Goal: Task Accomplishment & Management: Manage account settings

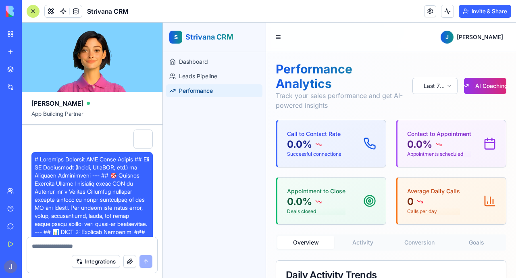
scroll to position [4479, 0]
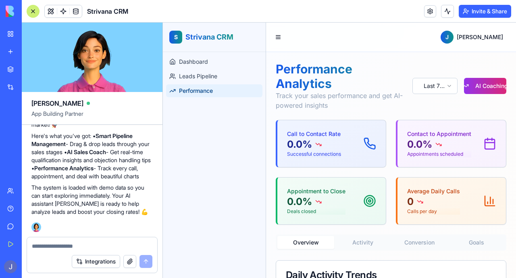
drag, startPoint x: 189, startPoint y: 141, endPoint x: 207, endPoint y: 147, distance: 19.1
click at [189, 141] on div "Dashboard Leads Pipeline Performance" at bounding box center [214, 165] width 103 height 226
click at [308, 146] on p "0.0%" at bounding box center [299, 144] width 25 height 13
drag, startPoint x: 371, startPoint y: 145, endPoint x: 383, endPoint y: 142, distance: 12.4
click at [371, 145] on icon at bounding box center [369, 143] width 11 height 11
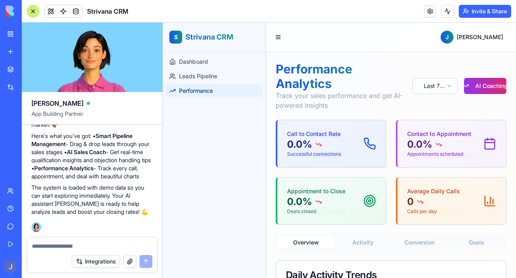
drag, startPoint x: 430, startPoint y: 142, endPoint x: 442, endPoint y: 126, distance: 19.6
click at [431, 141] on div "0.0%" at bounding box center [439, 144] width 64 height 13
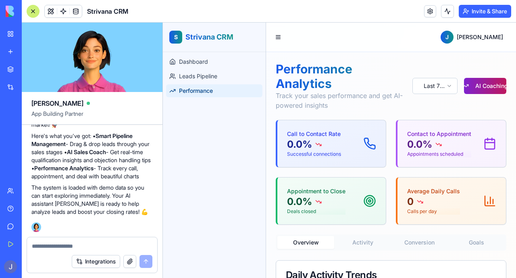
click at [482, 83] on button "AI Coaching" at bounding box center [485, 86] width 42 height 16
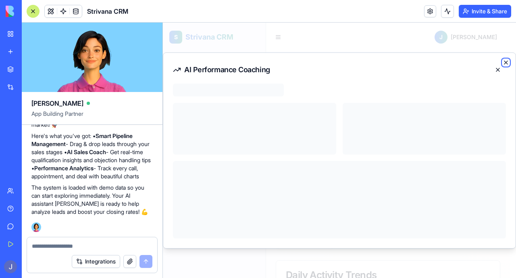
click at [507, 62] on icon "button" at bounding box center [506, 62] width 6 height 6
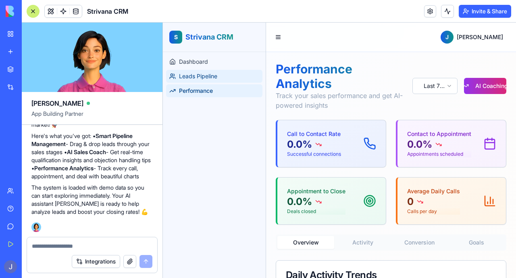
click at [206, 82] on link "Leads Pipeline" at bounding box center [214, 76] width 96 height 13
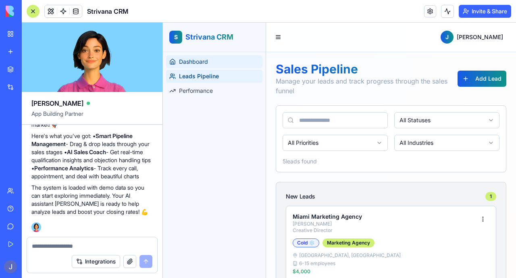
click at [198, 62] on span "Dashboard" at bounding box center [193, 62] width 29 height 8
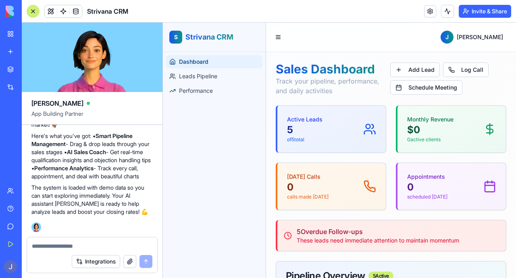
click at [304, 141] on p "of 5 total" at bounding box center [304, 139] width 35 height 6
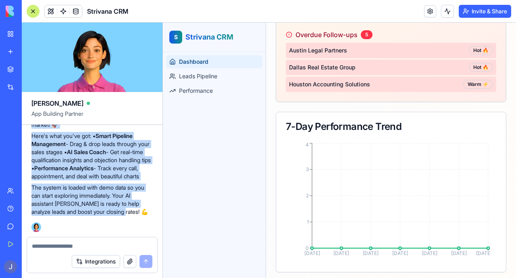
scroll to position [4404, 0]
drag, startPoint x: 127, startPoint y: 211, endPoint x: 44, endPoint y: 164, distance: 95.3
copy div "🎉 Your Strivana CRM is Ready to Rock! Boom! Your complete sales CRM is now live…"
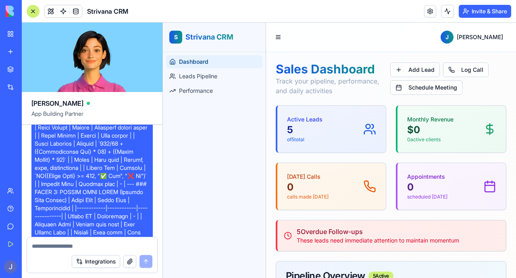
scroll to position [0, 0]
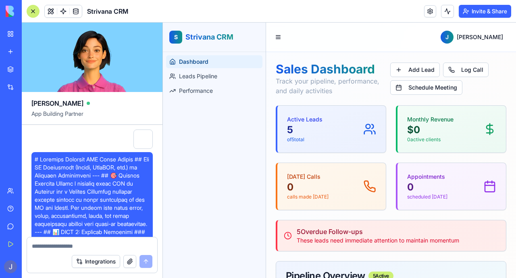
drag, startPoint x: 104, startPoint y: 168, endPoint x: 49, endPoint y: 167, distance: 55.2
drag, startPoint x: 49, startPoint y: 167, endPoint x: 40, endPoint y: 193, distance: 27.6
click at [420, 74] on button "Add Lead" at bounding box center [415, 69] width 50 height 15
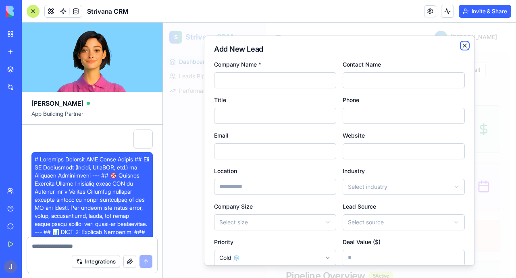
click at [462, 48] on icon "button" at bounding box center [465, 45] width 6 height 6
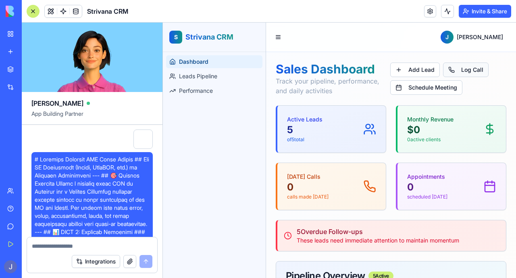
click at [453, 70] on button "Log Call" at bounding box center [466, 69] width 46 height 15
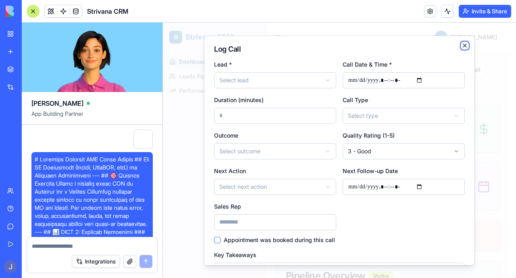
click at [462, 45] on icon "button" at bounding box center [465, 45] width 6 height 6
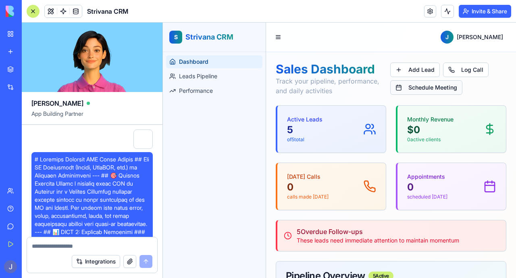
click at [422, 87] on button "Schedule Meeting" at bounding box center [426, 87] width 72 height 15
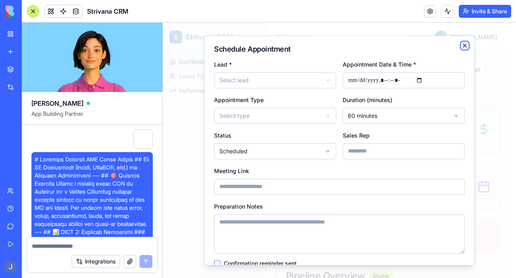
click at [462, 43] on icon "button" at bounding box center [465, 45] width 6 height 6
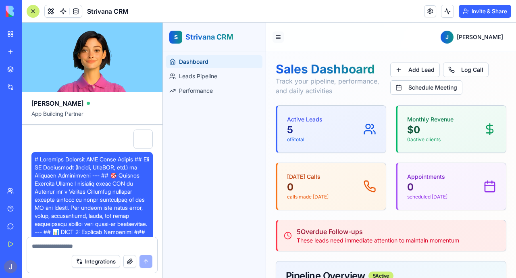
click at [277, 36] on button at bounding box center [277, 36] width 11 height 11
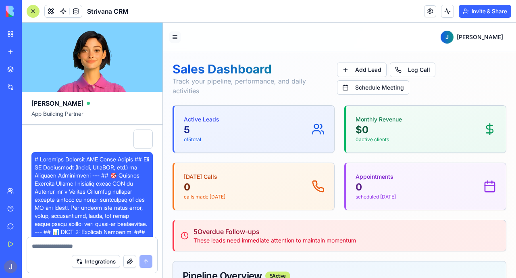
drag, startPoint x: 189, startPoint y: 35, endPoint x: 173, endPoint y: 35, distance: 16.1
click at [188, 35] on header "[PERSON_NAME]" at bounding box center [339, 37] width 353 height 29
click at [173, 35] on button at bounding box center [174, 36] width 11 height 11
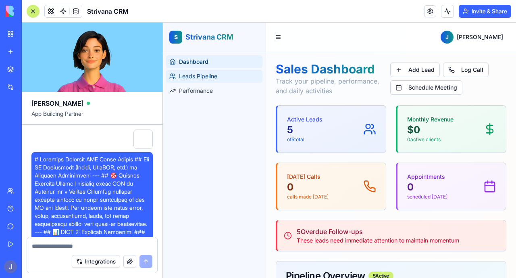
click at [197, 75] on span "Leads Pipeline" at bounding box center [198, 76] width 38 height 8
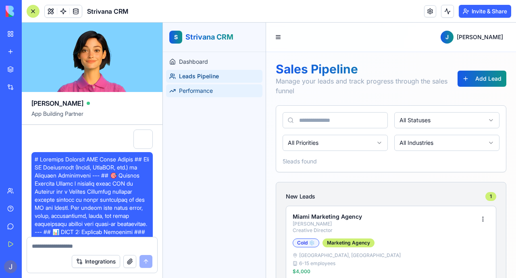
click at [188, 93] on span "Performance" at bounding box center [196, 91] width 34 height 8
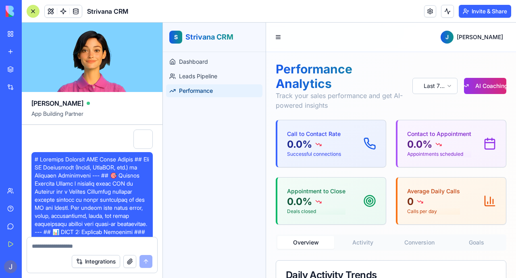
click at [192, 104] on div "Dashboard Leads Pipeline Performance" at bounding box center [214, 165] width 103 height 226
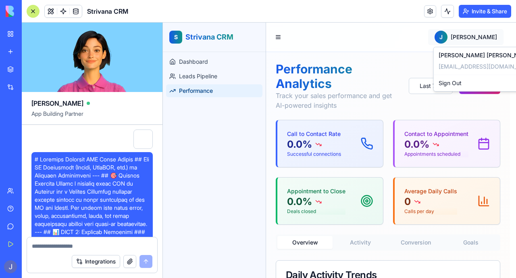
click at [428, 12] on link at bounding box center [430, 11] width 12 height 12
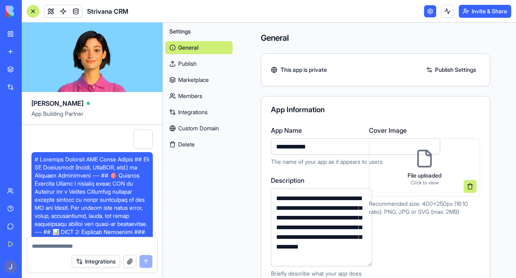
click at [33, 11] on div at bounding box center [33, 11] width 13 height 13
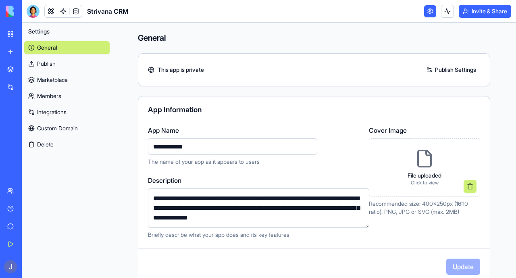
click at [217, 115] on div "App Information" at bounding box center [313, 111] width 351 height 10
click at [418, 162] on icon at bounding box center [424, 158] width 19 height 19
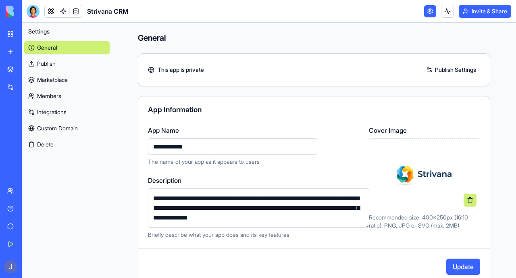
scroll to position [221, 0]
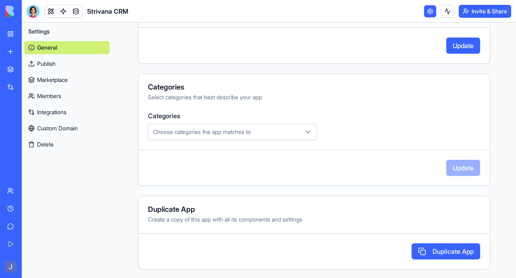
click at [211, 129] on span "Choose categories the app matches to" at bounding box center [202, 132] width 98 height 8
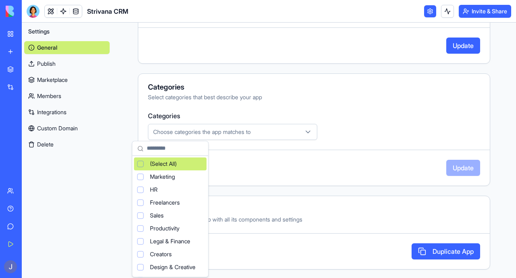
click at [282, 91] on html "**********" at bounding box center [258, 139] width 516 height 278
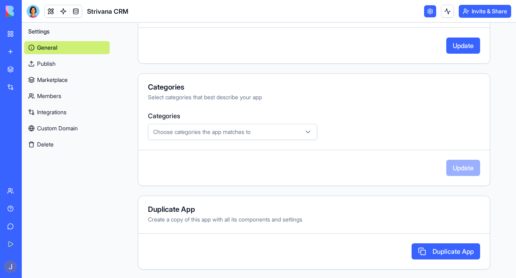
click at [277, 129] on div "Choose categories the app matches to" at bounding box center [232, 132] width 165 height 8
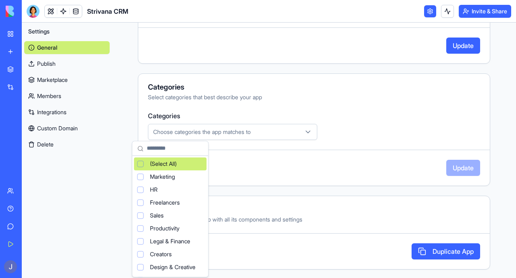
click at [144, 163] on div "(Select All)" at bounding box center [170, 163] width 73 height 13
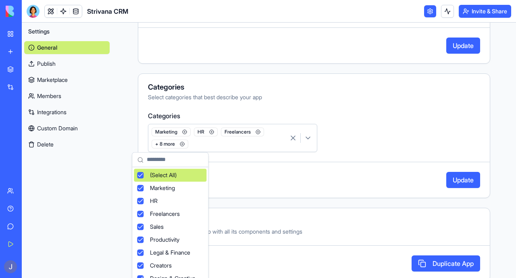
click at [376, 129] on html "**********" at bounding box center [258, 139] width 516 height 278
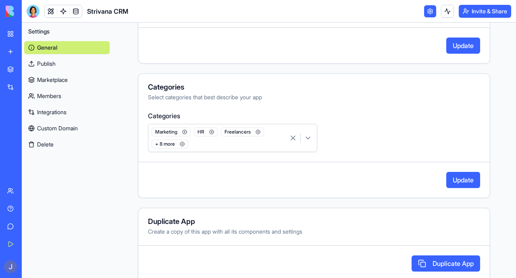
click at [457, 179] on button "Update" at bounding box center [463, 180] width 34 height 16
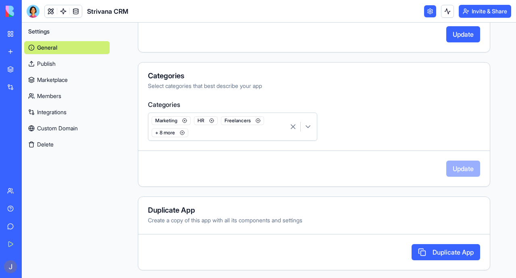
scroll to position [0, 0]
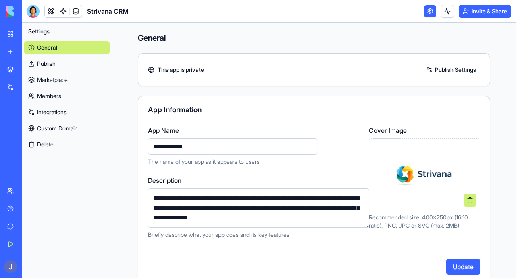
click at [460, 71] on link "Publish Settings" at bounding box center [451, 69] width 58 height 13
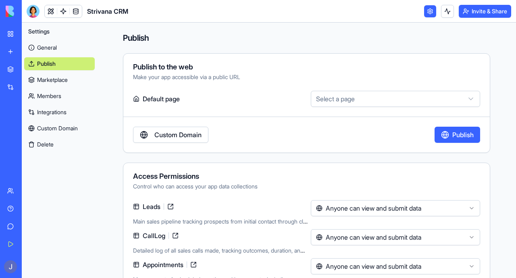
click at [175, 135] on link "Custom Domain" at bounding box center [170, 135] width 75 height 16
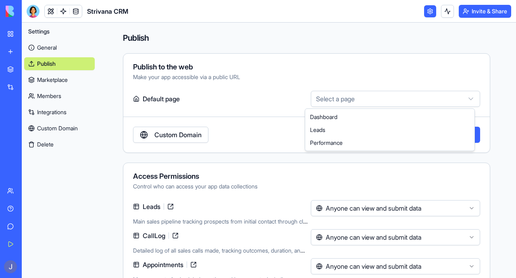
click at [391, 99] on html "**********" at bounding box center [258, 139] width 516 height 278
select select "**********"
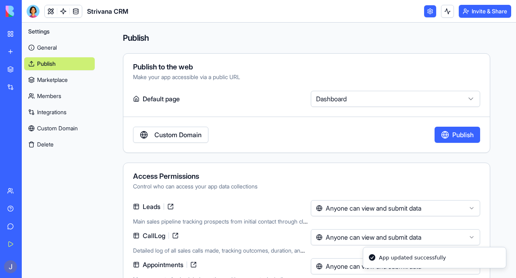
click at [453, 138] on button "Publish" at bounding box center [458, 135] width 46 height 16
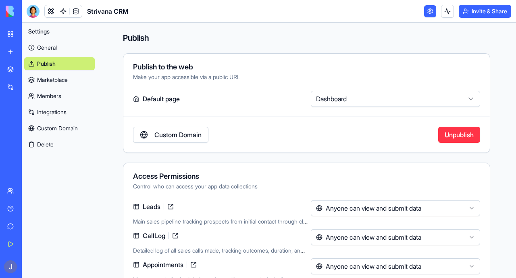
click at [366, 209] on html "**********" at bounding box center [258, 139] width 516 height 278
click at [335, 164] on html "**********" at bounding box center [258, 139] width 516 height 278
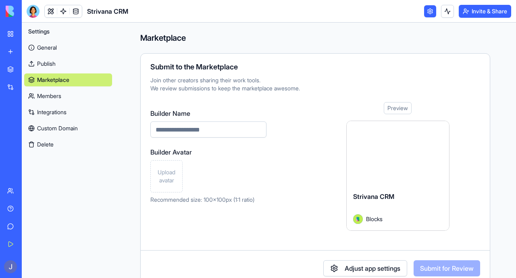
click at [51, 49] on link "General" at bounding box center [68, 47] width 88 height 13
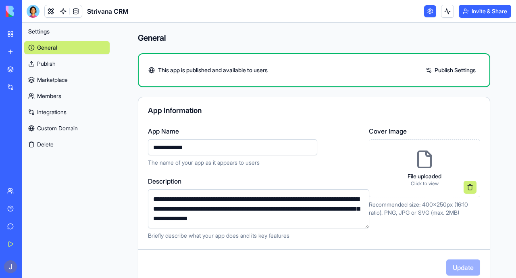
click at [432, 71] on link "Publish Settings" at bounding box center [451, 70] width 58 height 13
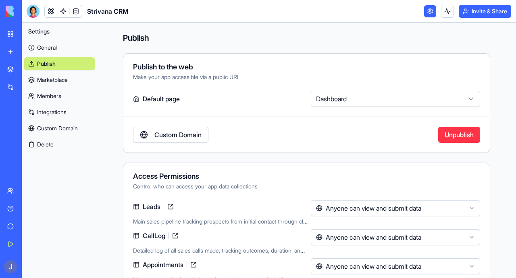
click at [322, 102] on html "**********" at bounding box center [258, 139] width 516 height 278
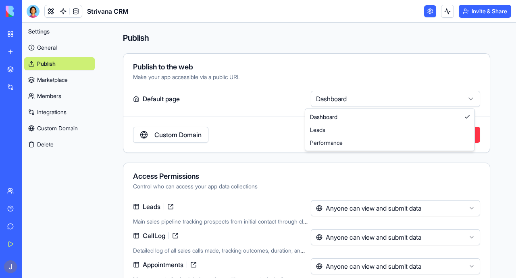
click at [322, 102] on html "**********" at bounding box center [258, 139] width 516 height 278
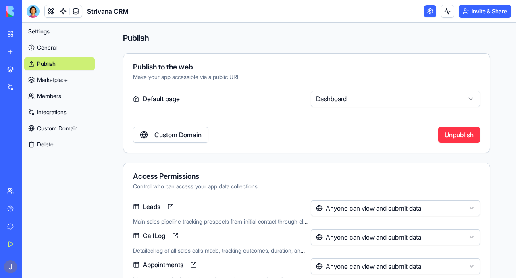
click at [30, 125] on div "Strivana CRM" at bounding box center [18, 126] width 23 height 8
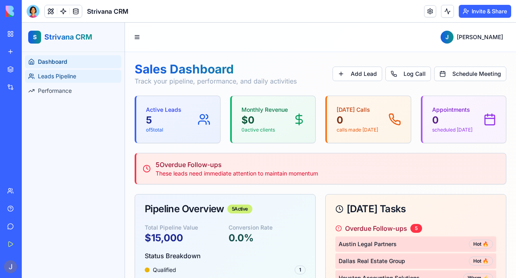
click at [59, 78] on span "Leads Pipeline" at bounding box center [57, 76] width 38 height 8
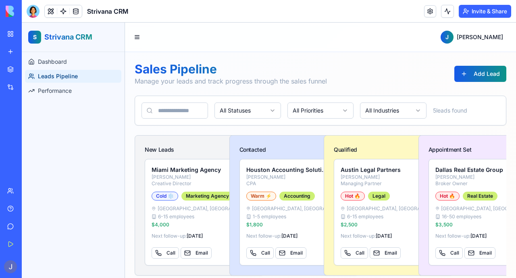
click at [170, 109] on input at bounding box center [174, 110] width 67 height 16
click at [251, 111] on html "S Strivana CRM Dashboard Leads Pipeline Performance J Julio Sales Pipeline Mana…" at bounding box center [269, 227] width 494 height 409
click at [297, 119] on html "S Strivana CRM Dashboard Leads Pipeline Performance J Julio Sales Pipeline Mana…" at bounding box center [269, 227] width 494 height 409
click at [302, 112] on html "S Strivana CRM Dashboard Leads Pipeline Performance J Julio Sales Pipeline Mana…" at bounding box center [269, 227] width 494 height 409
drag, startPoint x: 369, startPoint y: 75, endPoint x: 376, endPoint y: 74, distance: 7.7
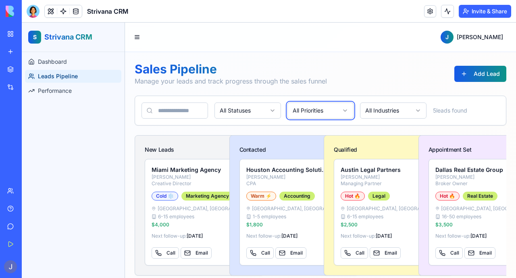
click at [369, 75] on html "S Strivana CRM Dashboard Leads Pipeline Performance J Julio Sales Pipeline Mana…" at bounding box center [269, 227] width 494 height 409
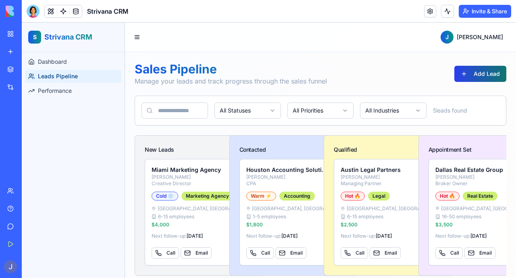
click at [476, 79] on button "Add Lead" at bounding box center [480, 74] width 52 height 16
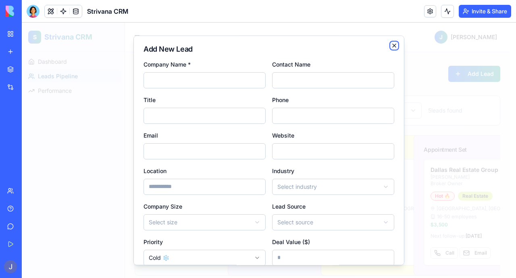
click at [391, 45] on icon "button" at bounding box center [394, 45] width 6 height 6
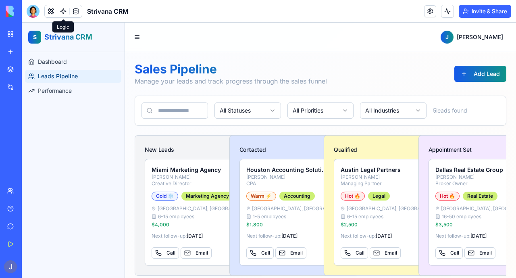
click at [35, 38] on span "S" at bounding box center [35, 37] width 4 height 8
drag, startPoint x: 52, startPoint y: 10, endPoint x: 2, endPoint y: 54, distance: 67.1
click at [52, 10] on button at bounding box center [51, 11] width 12 height 12
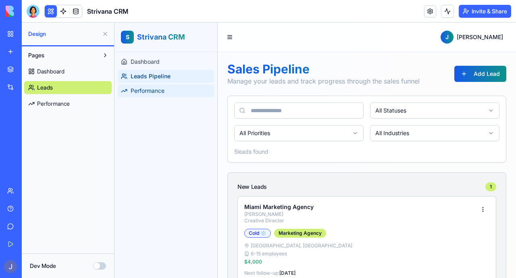
click at [152, 96] on link "Performance" at bounding box center [166, 90] width 96 height 13
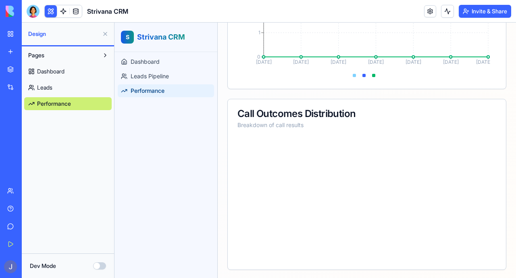
scroll to position [19, 0]
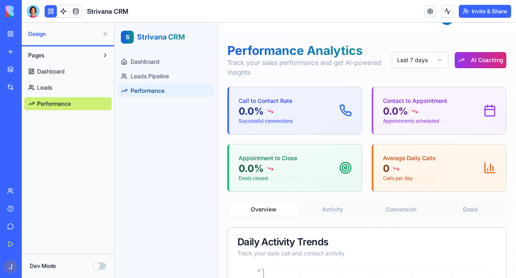
click at [293, 112] on div "Call to Contact Rate 0.0% Successful connections" at bounding box center [295, 110] width 113 height 27
drag, startPoint x: 394, startPoint y: 102, endPoint x: 400, endPoint y: 97, distance: 7.4
click at [395, 103] on p "Contact to Appointment" at bounding box center [415, 101] width 64 height 8
click at [141, 59] on span "Dashboard" at bounding box center [145, 62] width 29 height 8
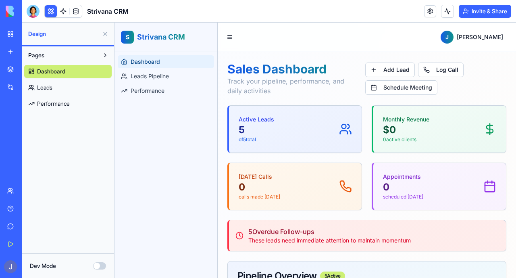
click at [102, 264] on button "Dev Mode" at bounding box center [99, 265] width 13 height 7
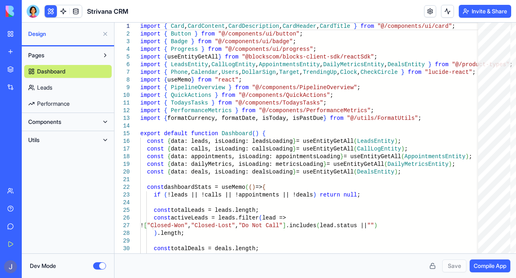
click at [94, 265] on button "Dev Mode" at bounding box center [99, 265] width 13 height 7
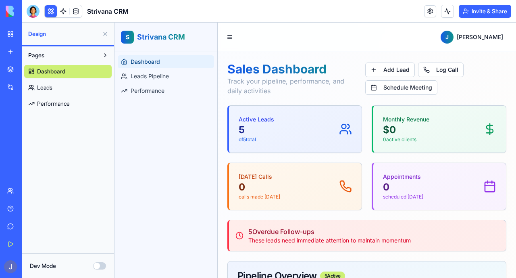
click at [64, 12] on link at bounding box center [63, 11] width 12 height 12
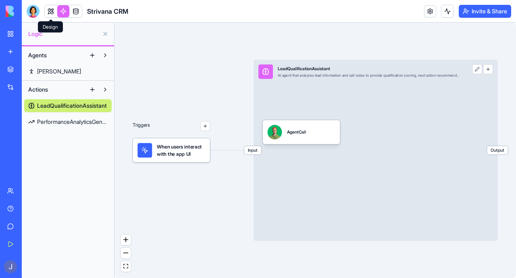
click at [49, 12] on link at bounding box center [51, 11] width 12 height 12
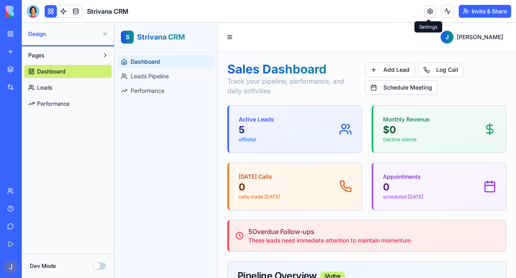
click at [421, 12] on header "Strivana CRM Invite & Share" at bounding box center [269, 11] width 494 height 23
click at [425, 12] on link at bounding box center [430, 11] width 12 height 12
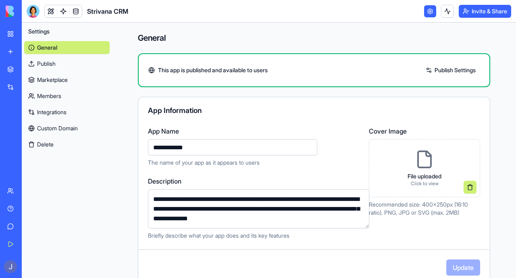
click at [60, 60] on link "Publish" at bounding box center [66, 63] width 85 height 13
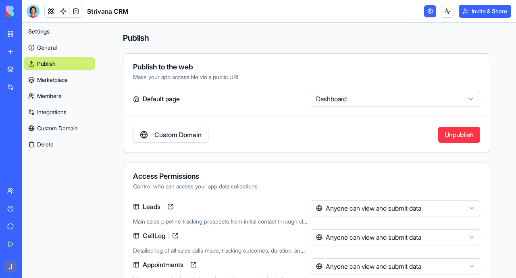
click at [461, 138] on button "Unpublish" at bounding box center [459, 135] width 42 height 16
click at [33, 44] on link "General" at bounding box center [59, 47] width 71 height 13
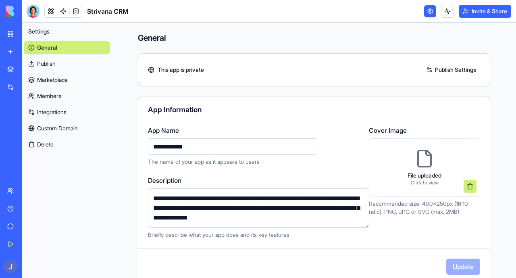
click at [30, 31] on div "My Workspace" at bounding box center [24, 34] width 10 height 8
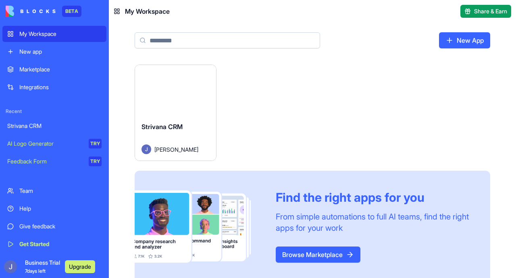
click at [193, 133] on div "Strivana CRM" at bounding box center [175, 133] width 68 height 23
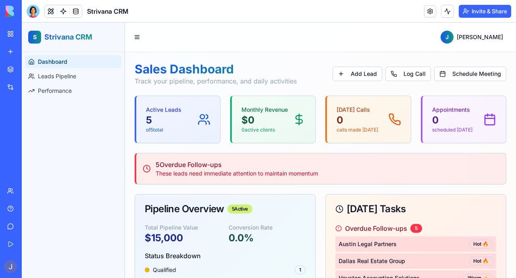
click at [51, 12] on button at bounding box center [51, 11] width 12 height 12
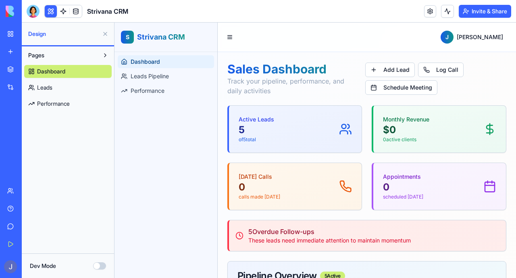
drag, startPoint x: 53, startPoint y: 266, endPoint x: 60, endPoint y: 250, distance: 16.9
click at [56, 265] on label "Dev Mode" at bounding box center [43, 266] width 26 height 8
click at [93, 265] on button "Dev Mode" at bounding box center [99, 265] width 13 height 7
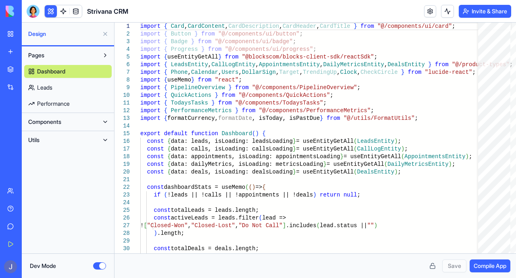
click at [108, 33] on button at bounding box center [105, 33] width 13 height 13
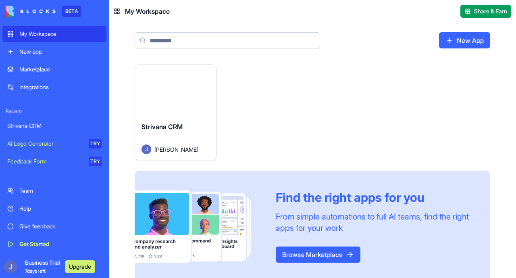
click at [15, 123] on div "Strivana CRM" at bounding box center [54, 126] width 94 height 8
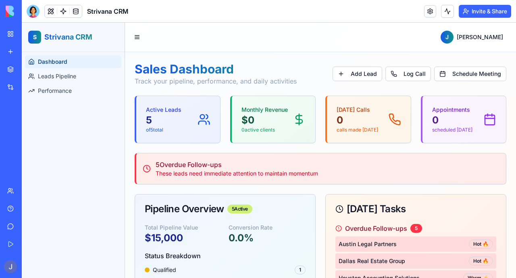
click at [49, 37] on span "Strivana CRM" at bounding box center [68, 36] width 48 height 11
click at [77, 12] on link at bounding box center [76, 11] width 12 height 12
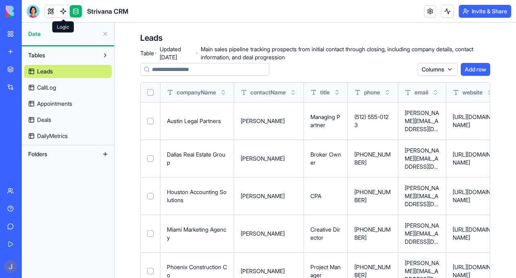
click at [67, 14] on link at bounding box center [63, 11] width 12 height 12
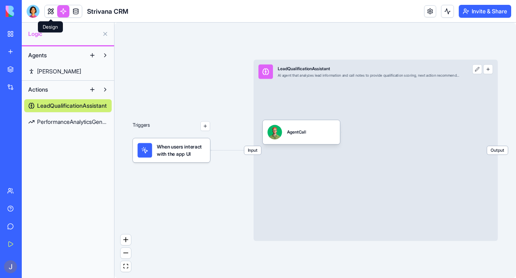
click at [48, 9] on link at bounding box center [51, 11] width 12 height 12
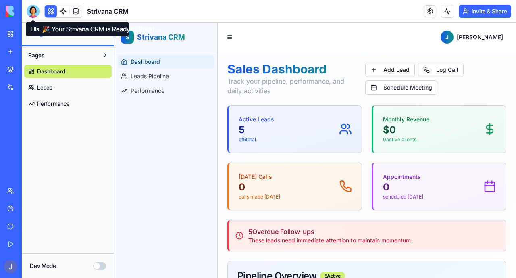
click at [31, 13] on div at bounding box center [33, 11] width 13 height 13
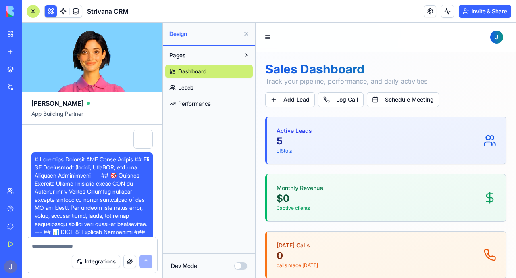
scroll to position [4479, 0]
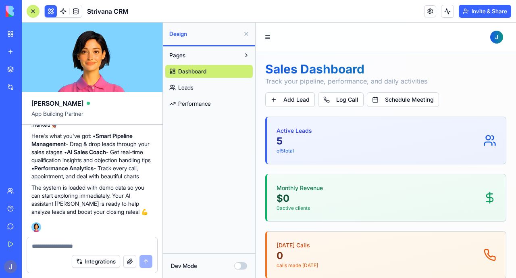
click at [50, 247] on textarea at bounding box center [92, 246] width 121 height 8
click at [87, 266] on button "Integrations" at bounding box center [96, 261] width 48 height 13
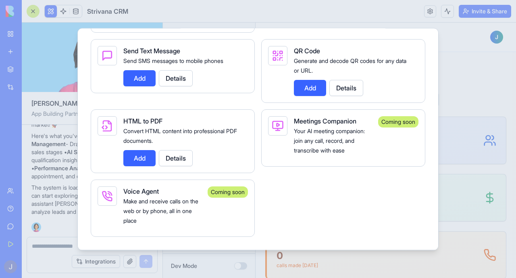
scroll to position [1168, 0]
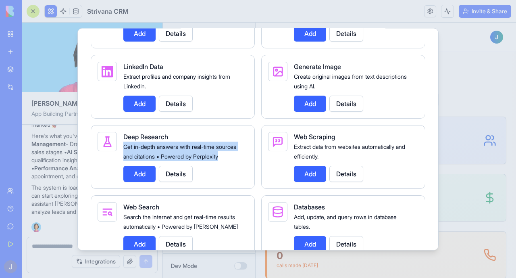
drag, startPoint x: 121, startPoint y: 152, endPoint x: 210, endPoint y: 172, distance: 91.6
click at [210, 172] on div "Deep Research Get in-depth answers with real-time sources and citations • Power…" at bounding box center [173, 157] width 164 height 64
click at [237, 148] on div "Get in-depth answers with real-time sources and citations • Powered by Perplexi…" at bounding box center [182, 150] width 118 height 19
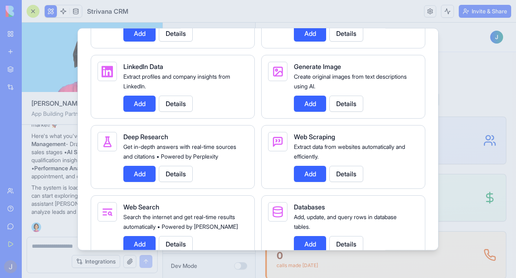
click at [310, 181] on button "Add" at bounding box center [310, 174] width 32 height 16
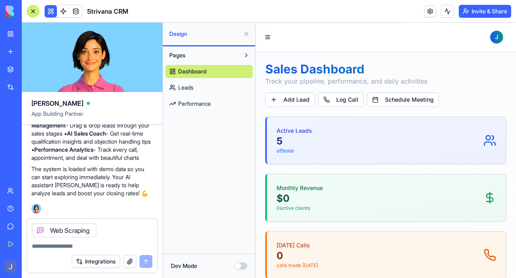
scroll to position [4498, 0]
click at [55, 245] on textarea at bounding box center [92, 246] width 121 height 8
drag, startPoint x: 135, startPoint y: 246, endPoint x: 27, endPoint y: 245, distance: 108.0
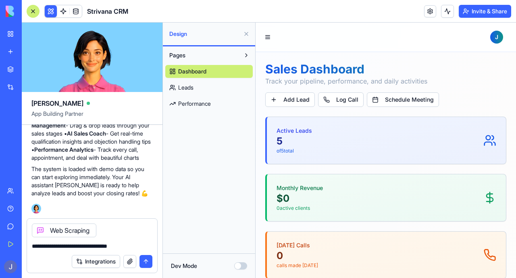
click at [27, 245] on div "**********" at bounding box center [92, 243] width 130 height 13
paste textarea "**********"
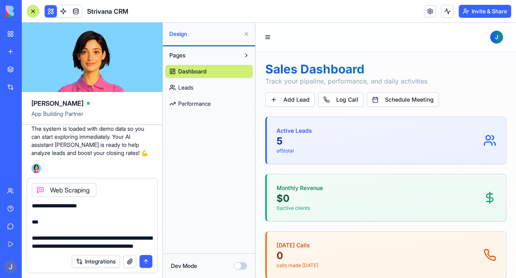
scroll to position [6409, 0]
drag, startPoint x: 110, startPoint y: 243, endPoint x: 222, endPoint y: 187, distance: 124.9
click at [28, 214] on div at bounding box center [92, 223] width 130 height 53
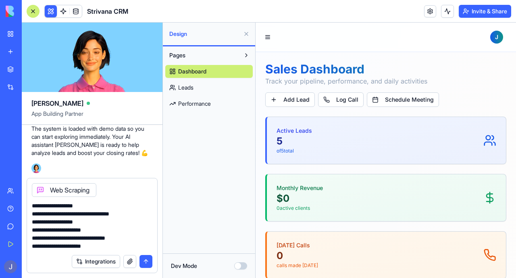
scroll to position [6376, 0]
type textarea "**********"
click at [148, 262] on button "submit" at bounding box center [145, 261] width 13 height 13
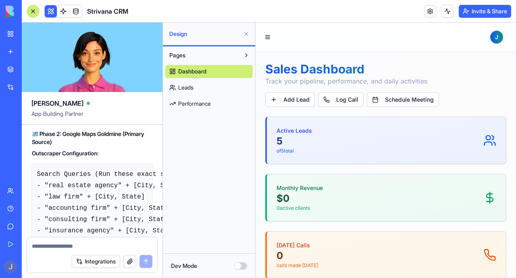
scroll to position [9719, 0]
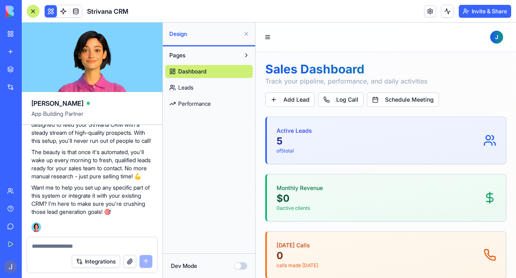
click at [50, 243] on textarea at bounding box center [92, 246] width 121 height 8
type textarea "**********"
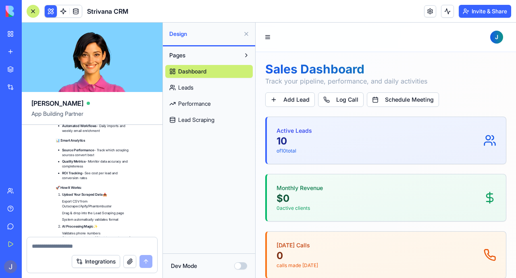
scroll to position [10820, 0]
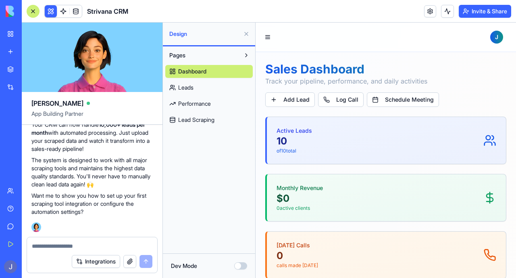
click at [80, 244] on textarea at bounding box center [92, 246] width 121 height 8
type textarea "***"
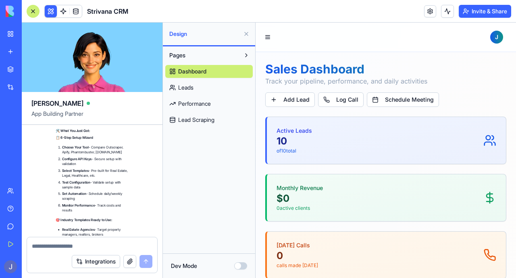
scroll to position [12426, 0]
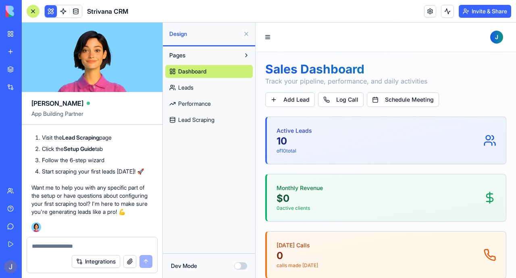
click at [205, 113] on div "Dashboard Leads Performance Lead Scraping" at bounding box center [208, 94] width 87 height 64
click at [203, 120] on span "Lead Scraping" at bounding box center [196, 120] width 36 height 8
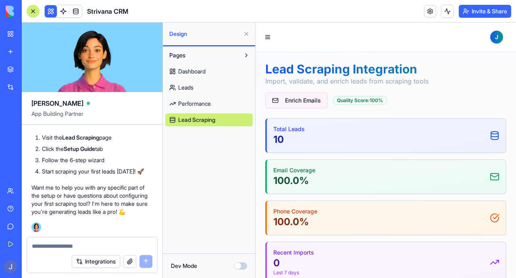
click at [185, 120] on span "Lead Scraping" at bounding box center [196, 120] width 37 height 8
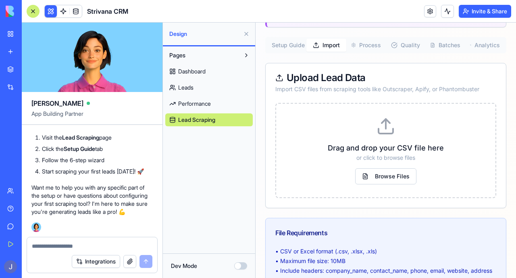
scroll to position [239, 0]
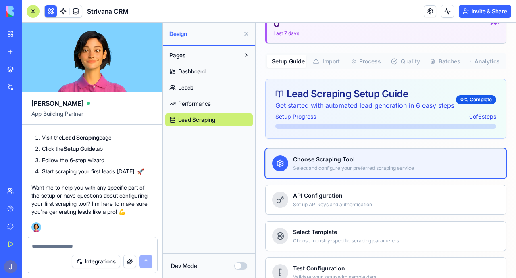
click at [279, 62] on button "Setup Guide" at bounding box center [287, 61] width 40 height 13
drag, startPoint x: 342, startPoint y: 175, endPoint x: 341, endPoint y: 170, distance: 5.3
click at [341, 171] on p "Select and configure your preferred scraping service" at bounding box center [396, 168] width 206 height 6
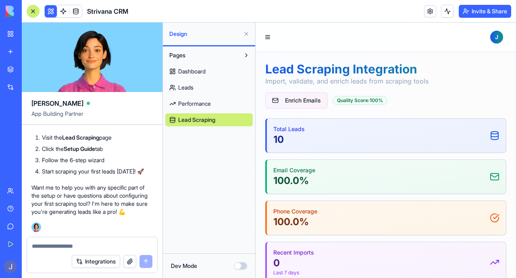
scroll to position [618, 0]
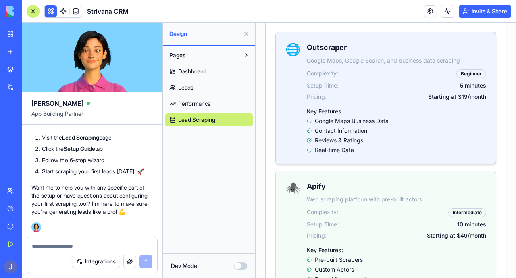
click at [351, 108] on div "Outscraper Google Maps, Google Search, and business data scraping Complexity: B…" at bounding box center [396, 98] width 179 height 112
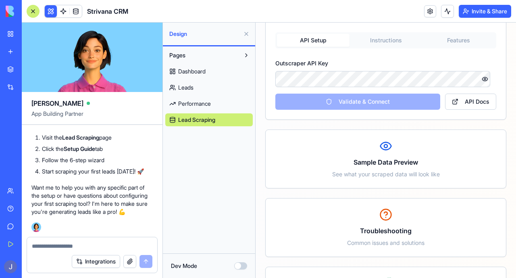
scroll to position [0, 0]
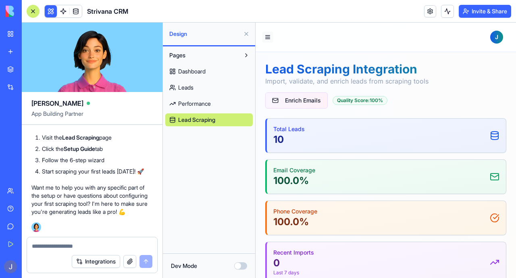
drag, startPoint x: 262, startPoint y: 30, endPoint x: 263, endPoint y: 35, distance: 5.1
click at [262, 30] on header "[PERSON_NAME]" at bounding box center [386, 37] width 260 height 29
click at [265, 37] on button at bounding box center [267, 36] width 11 height 11
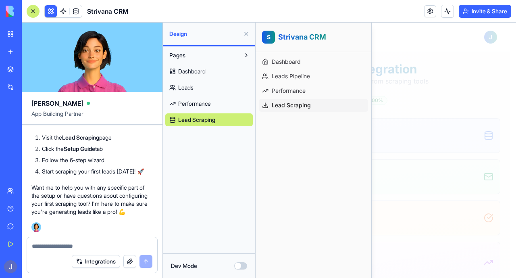
click at [187, 96] on div "Dashboard Leads Performance Lead Scraping" at bounding box center [208, 94] width 87 height 64
click at [185, 107] on span "Performance" at bounding box center [194, 104] width 33 height 8
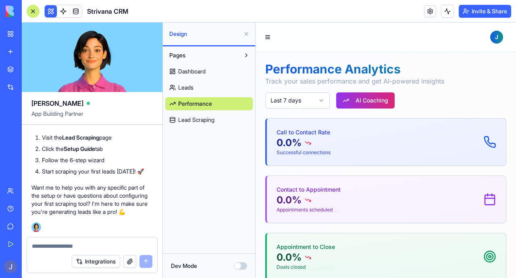
drag, startPoint x: 47, startPoint y: 251, endPoint x: 49, endPoint y: 246, distance: 5.2
click at [48, 247] on form "Integrations" at bounding box center [92, 255] width 131 height 36
click at [50, 244] on textarea at bounding box center [92, 246] width 121 height 8
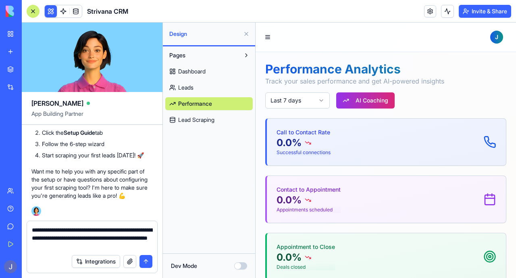
paste textarea "**********"
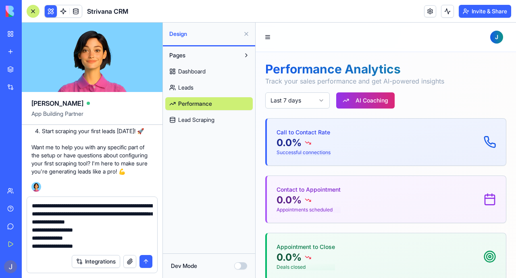
click at [133, 204] on textarea "**********" at bounding box center [92, 226] width 121 height 48
type textarea "**********"
click at [145, 260] on button "submit" at bounding box center [145, 261] width 13 height 13
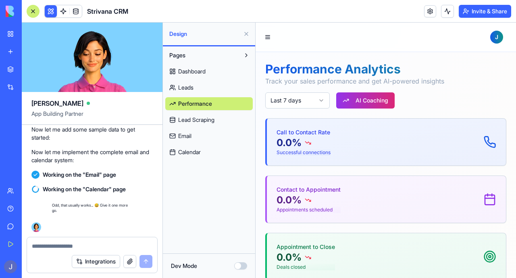
scroll to position [12816, 0]
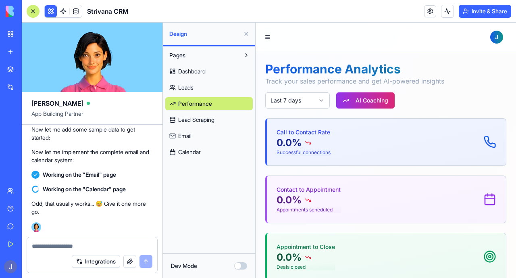
drag, startPoint x: 360, startPoint y: 103, endPoint x: 424, endPoint y: 96, distance: 64.1
click at [430, 97] on div "Last 7 days AI Coaching" at bounding box center [385, 100] width 241 height 16
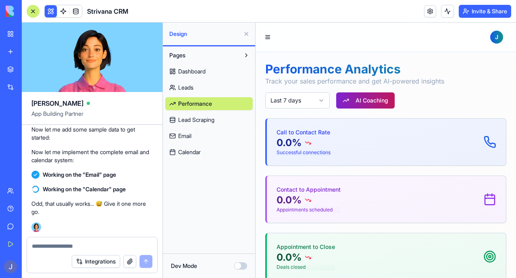
click at [387, 101] on button "AI Coaching" at bounding box center [365, 100] width 58 height 16
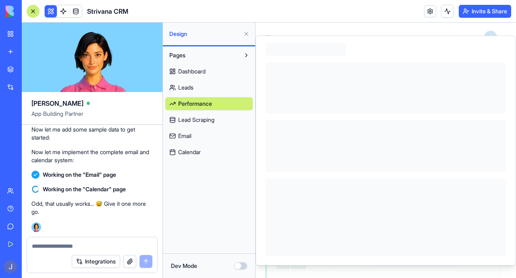
scroll to position [0, 0]
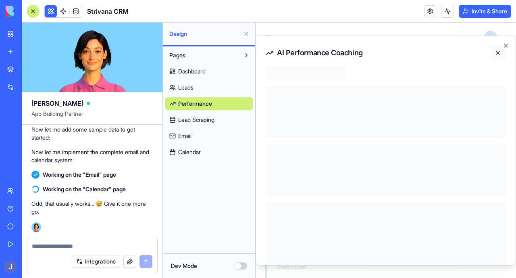
click at [492, 54] on button at bounding box center [498, 53] width 16 height 15
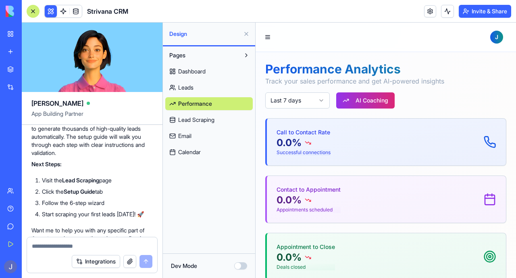
scroll to position [14399, 0]
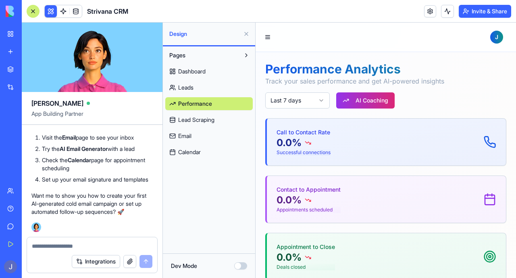
click at [200, 150] on span "Calendar" at bounding box center [189, 152] width 23 height 8
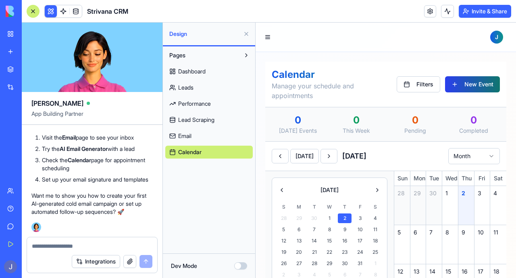
click at [476, 81] on button "New Event" at bounding box center [472, 84] width 55 height 16
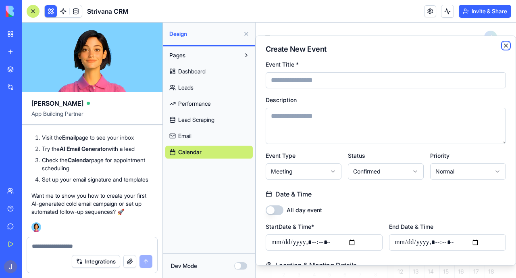
click at [504, 44] on icon "button" at bounding box center [505, 45] width 3 height 3
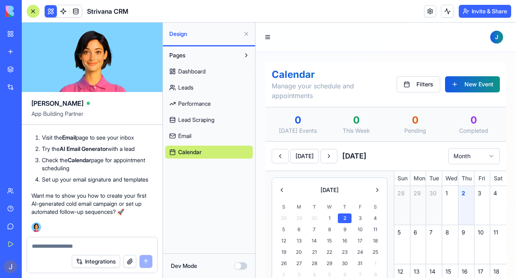
click at [201, 137] on link "Email" at bounding box center [208, 135] width 87 height 13
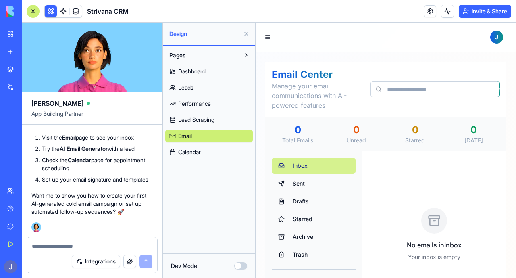
click at [308, 159] on button "Inbox" at bounding box center [314, 166] width 84 height 16
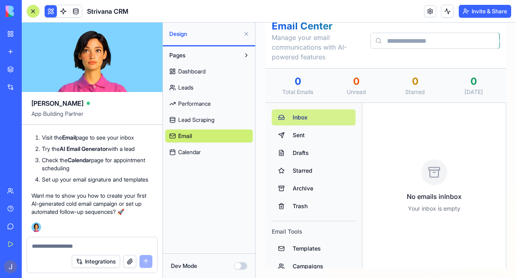
click at [294, 118] on span "Inbox" at bounding box center [321, 117] width 56 height 8
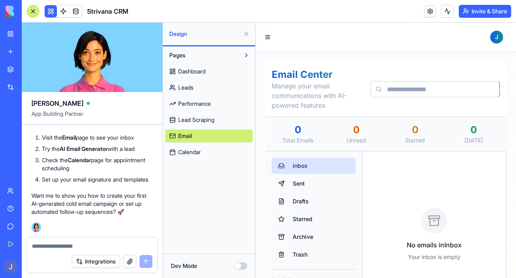
click at [81, 241] on div at bounding box center [92, 243] width 130 height 13
click at [91, 244] on textarea at bounding box center [92, 246] width 121 height 8
type textarea "**********"
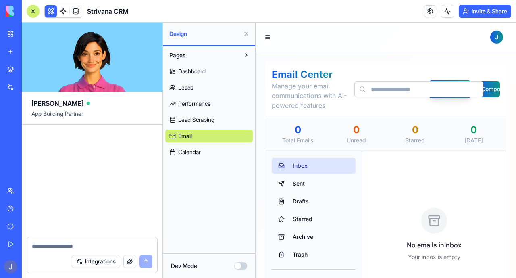
scroll to position [15159, 0]
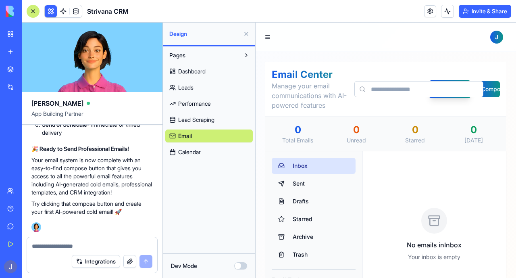
click at [185, 154] on span "Calendar" at bounding box center [189, 152] width 23 height 8
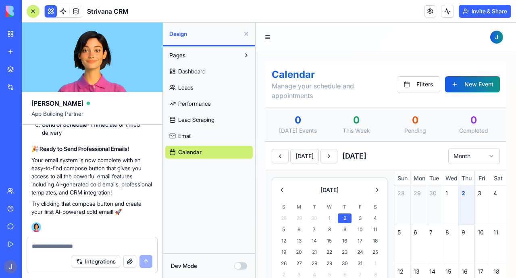
click at [189, 137] on span "Email" at bounding box center [184, 136] width 13 height 8
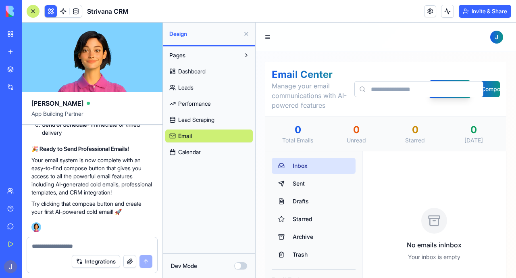
click at [385, 87] on input at bounding box center [418, 89] width 129 height 16
click at [487, 90] on button "Compose" at bounding box center [488, 89] width 24 height 16
drag, startPoint x: 304, startPoint y: 183, endPoint x: 304, endPoint y: 168, distance: 14.5
click at [304, 182] on span "Sent" at bounding box center [321, 183] width 56 height 8
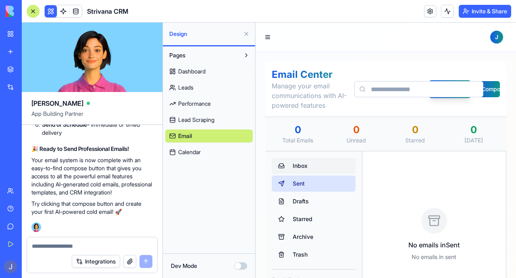
click at [304, 160] on button "Inbox" at bounding box center [314, 166] width 84 height 16
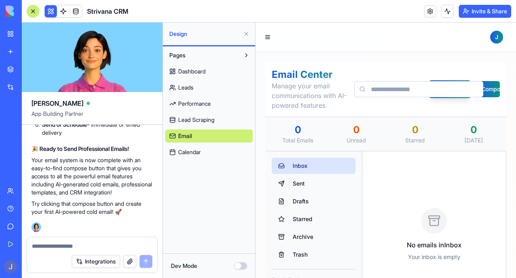
click at [69, 245] on textarea at bounding box center [92, 246] width 121 height 8
type textarea "*"
drag, startPoint x: 113, startPoint y: 247, endPoint x: 27, endPoint y: 241, distance: 86.1
click at [27, 241] on div "**********" at bounding box center [92, 243] width 130 height 13
paste textarea "**********"
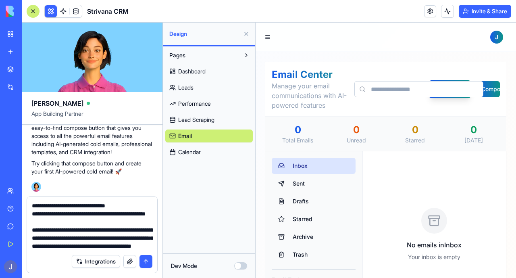
scroll to position [7271, 0]
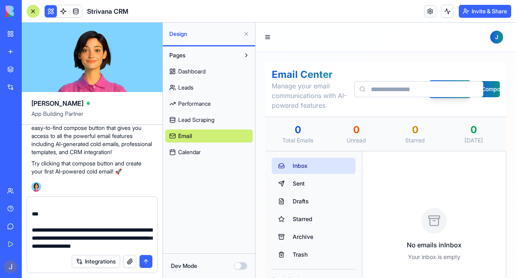
drag, startPoint x: 31, startPoint y: 225, endPoint x: 92, endPoint y: 242, distance: 62.8
click at [91, 242] on div at bounding box center [92, 223] width 130 height 53
drag, startPoint x: 141, startPoint y: 247, endPoint x: 31, endPoint y: 222, distance: 112.9
click at [31, 222] on div at bounding box center [92, 223] width 130 height 53
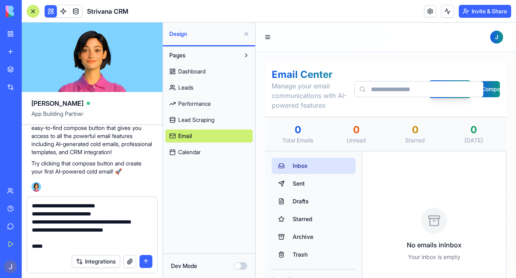
scroll to position [7247, 0]
type textarea "**********"
click at [142, 264] on button "submit" at bounding box center [145, 261] width 13 height 13
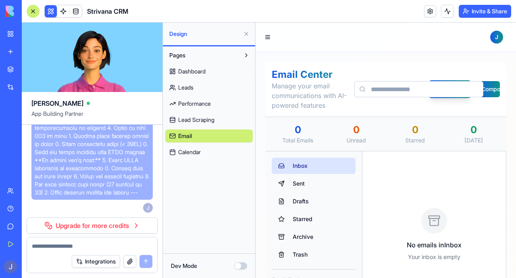
scroll to position [19062, 0]
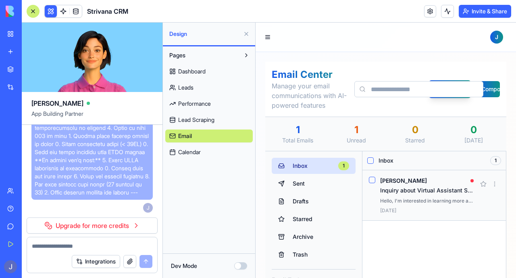
click at [427, 191] on div "Inquiry about Virtual Assistant Services" at bounding box center [427, 190] width 94 height 8
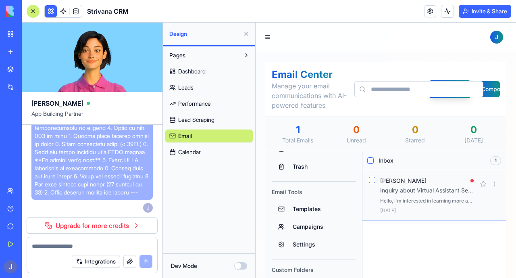
click at [403, 200] on div "Hello, I'm interested in learning more about your virtual assistant services fo…" at bounding box center [427, 201] width 94 height 6
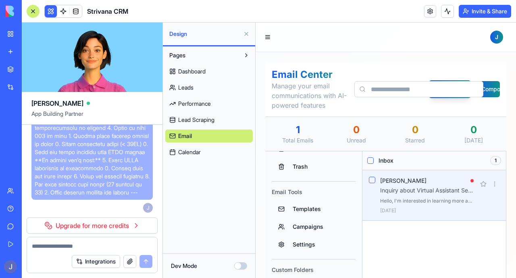
scroll to position [0, 0]
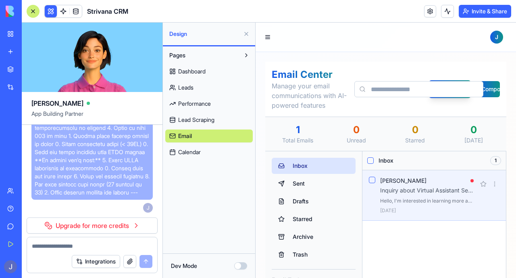
click at [195, 75] on span "Dashboard" at bounding box center [191, 71] width 27 height 8
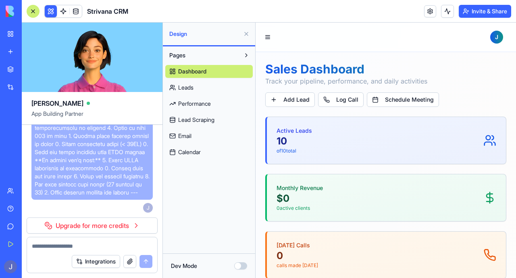
click at [191, 89] on span "Leads" at bounding box center [185, 87] width 15 height 8
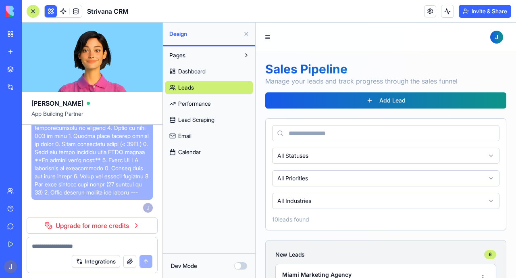
click at [190, 104] on span "Performance" at bounding box center [194, 104] width 33 height 8
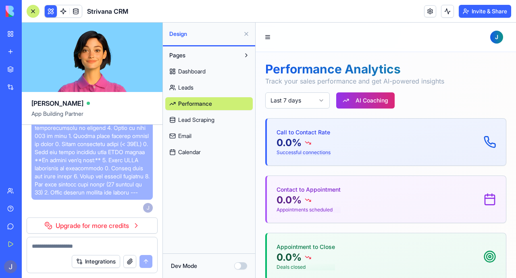
click at [83, 226] on link "Upgrade for more credits" at bounding box center [92, 225] width 131 height 16
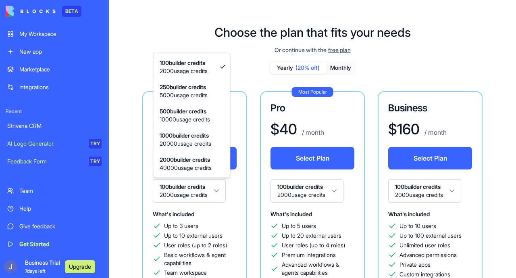
click at [220, 191] on html "BETA My Workspace New app Marketplace Integrations Recent Strivana CRM AI Logo …" at bounding box center [258, 139] width 516 height 278
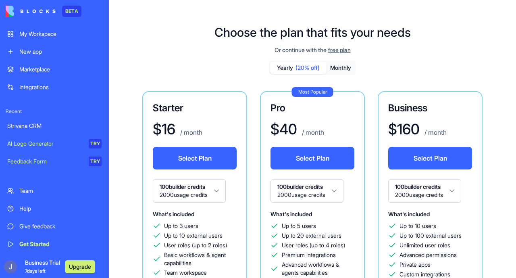
drag, startPoint x: 33, startPoint y: 126, endPoint x: 98, endPoint y: 137, distance: 64.9
click at [33, 126] on div "Strivana CRM" at bounding box center [54, 126] width 94 height 8
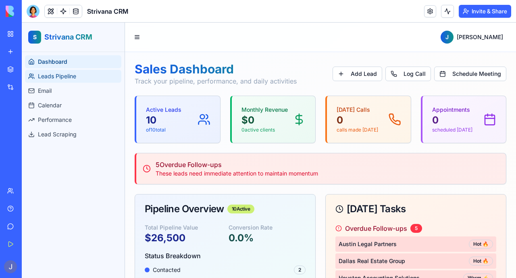
click at [60, 75] on span "Leads Pipeline" at bounding box center [57, 76] width 38 height 8
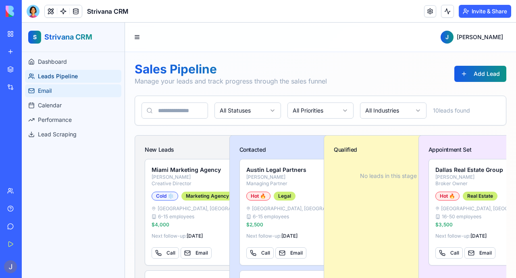
click at [66, 92] on link "Email" at bounding box center [73, 90] width 96 height 13
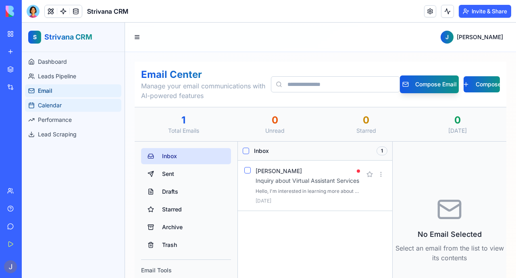
click at [62, 104] on link "Calendar" at bounding box center [73, 105] width 96 height 13
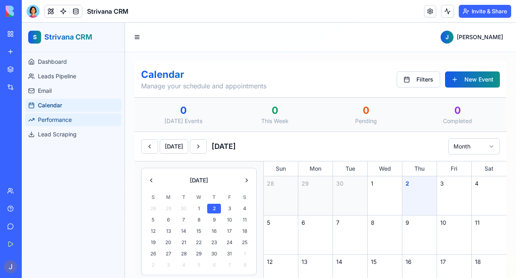
click at [59, 120] on span "Performance" at bounding box center [55, 120] width 34 height 8
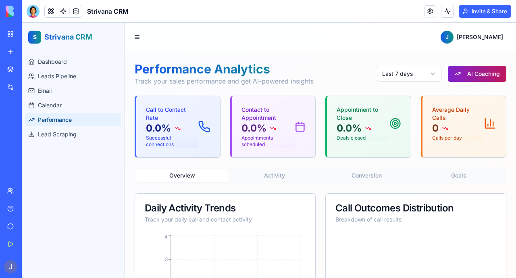
click at [493, 71] on button "AI Coaching" at bounding box center [477, 74] width 58 height 16
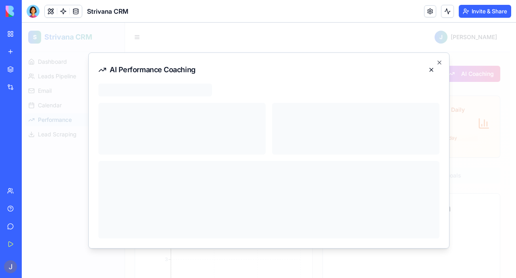
click at [166, 96] on div at bounding box center [155, 89] width 114 height 13
drag, startPoint x: 164, startPoint y: 95, endPoint x: 212, endPoint y: 94, distance: 48.0
click at [164, 94] on div at bounding box center [155, 89] width 114 height 13
click at [432, 69] on button at bounding box center [431, 69] width 16 height 15
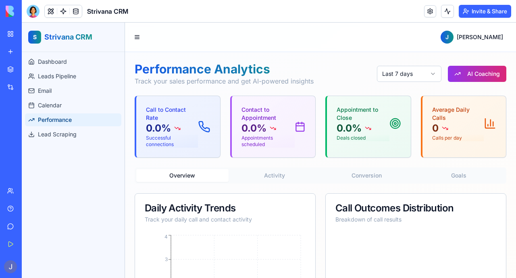
click at [30, 86] on div "Integrations" at bounding box center [24, 87] width 10 height 8
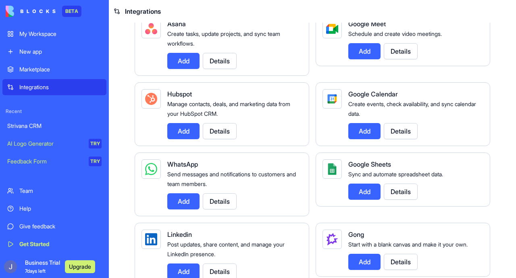
scroll to position [290, 0]
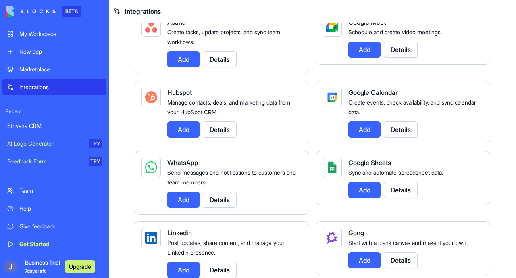
click at [35, 213] on link "Help" at bounding box center [54, 208] width 104 height 16
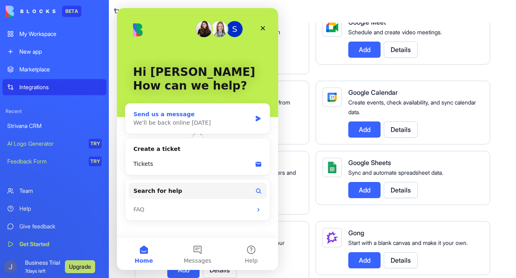
scroll to position [0, 0]
click at [263, 29] on icon "Close" at bounding box center [263, 28] width 6 height 6
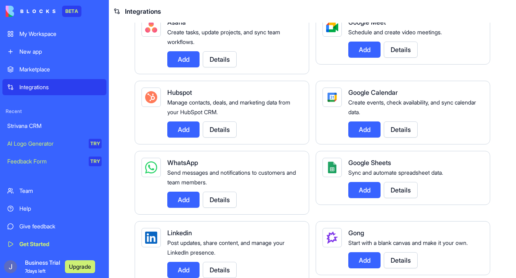
click at [71, 10] on div "BETA" at bounding box center [71, 11] width 19 height 11
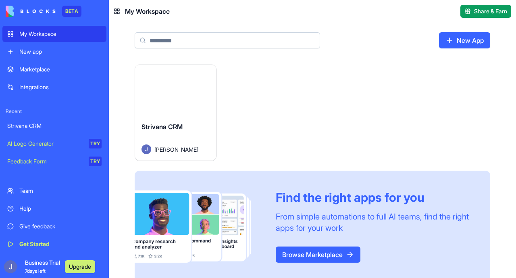
click at [51, 13] on img at bounding box center [31, 11] width 50 height 11
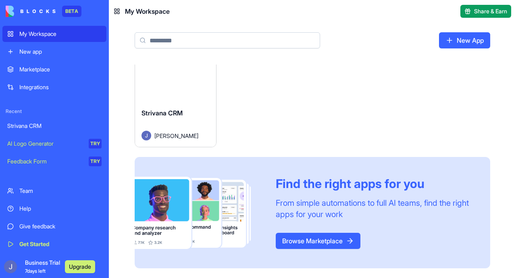
click at [14, 11] on img at bounding box center [31, 11] width 50 height 11
click at [36, 67] on div "Marketplace" at bounding box center [60, 69] width 82 height 8
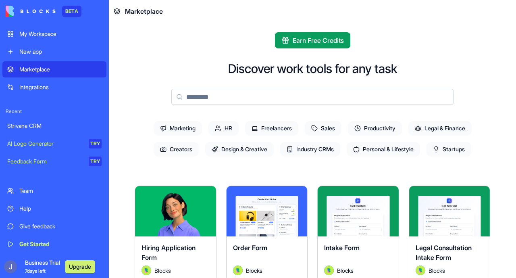
click at [325, 40] on span "Earn Free Credits" at bounding box center [318, 40] width 51 height 10
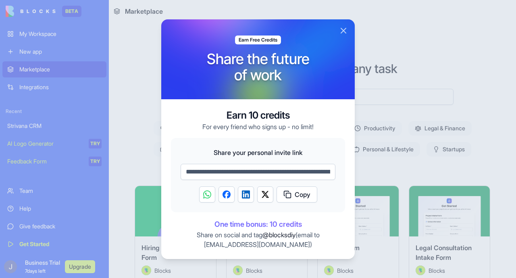
click at [339, 30] on button "Close" at bounding box center [344, 31] width 10 height 10
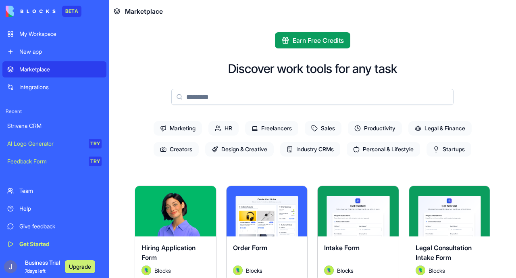
click at [330, 125] on span "Sales" at bounding box center [323, 128] width 37 height 15
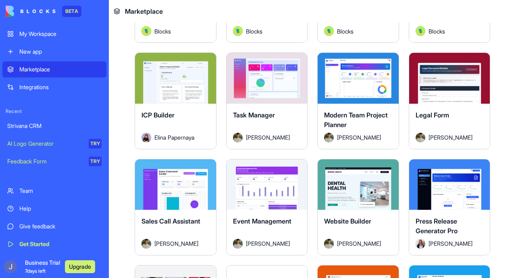
scroll to position [258, 0]
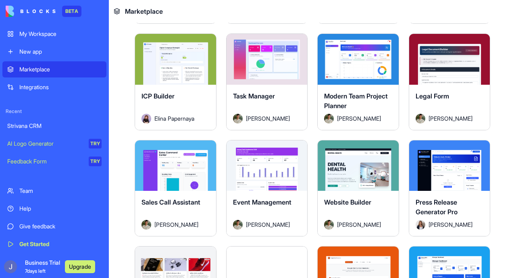
click at [172, 161] on button "Explore" at bounding box center [175, 165] width 60 height 16
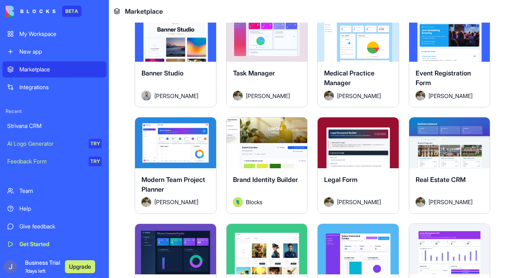
scroll to position [1545, 0]
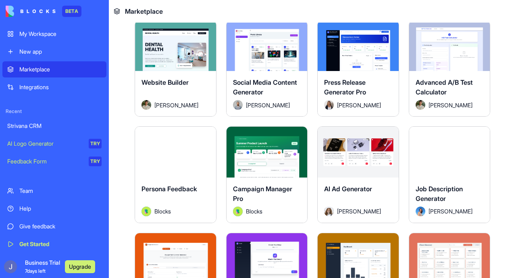
click at [356, 144] on button "Explore" at bounding box center [358, 152] width 60 height 16
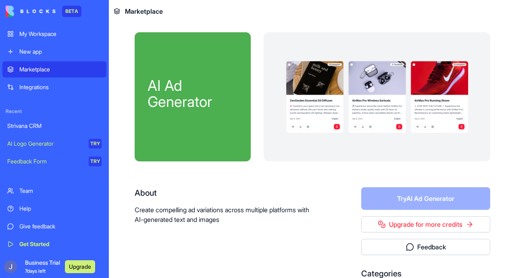
click at [322, 87] on div at bounding box center [377, 96] width 227 height 129
click at [433, 222] on link "Upgrade for more credits" at bounding box center [425, 224] width 129 height 16
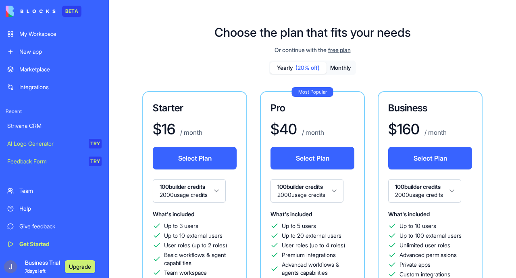
click at [37, 265] on span "Business Trial 7 days left" at bounding box center [42, 266] width 35 height 16
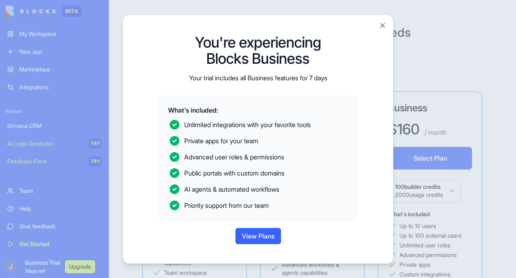
click at [255, 234] on button "View Plans" at bounding box center [258, 236] width 46 height 16
